Goal: Task Accomplishment & Management: Use online tool/utility

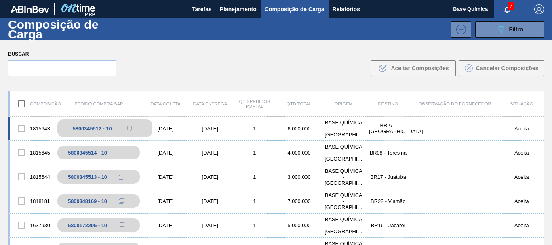
click at [82, 129] on div "5800345512 - 10" at bounding box center [92, 129] width 39 height 6
click at [83, 129] on div "5800345512 - 10" at bounding box center [92, 129] width 39 height 6
copy div "5800345512"
click at [337, 84] on div "Buscar .b{fill:var(--color-action-default)} Aceitar Composições Cancelar Compos…" at bounding box center [276, 62] width 552 height 44
click at [509, 9] on span "7" at bounding box center [511, 6] width 6 height 9
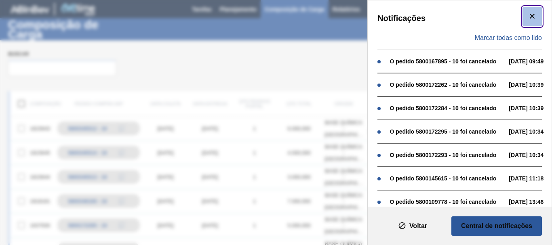
click at [533, 15] on icon "botão de ícone" at bounding box center [532, 16] width 5 height 5
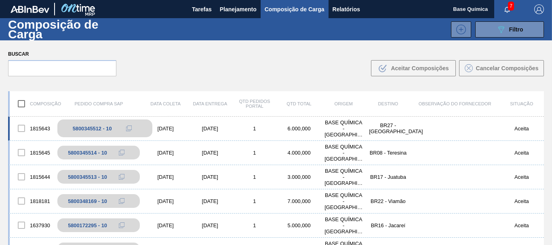
click at [86, 126] on div "5800345512 - 10" at bounding box center [92, 129] width 39 height 6
copy div "5800345512"
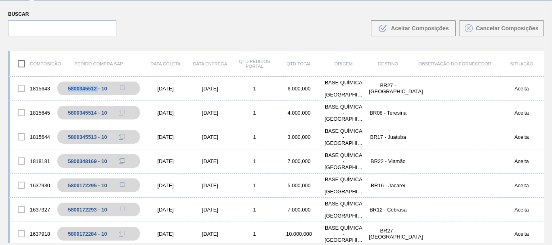
scroll to position [41, 0]
